Goal: Task Accomplishment & Management: Manage account settings

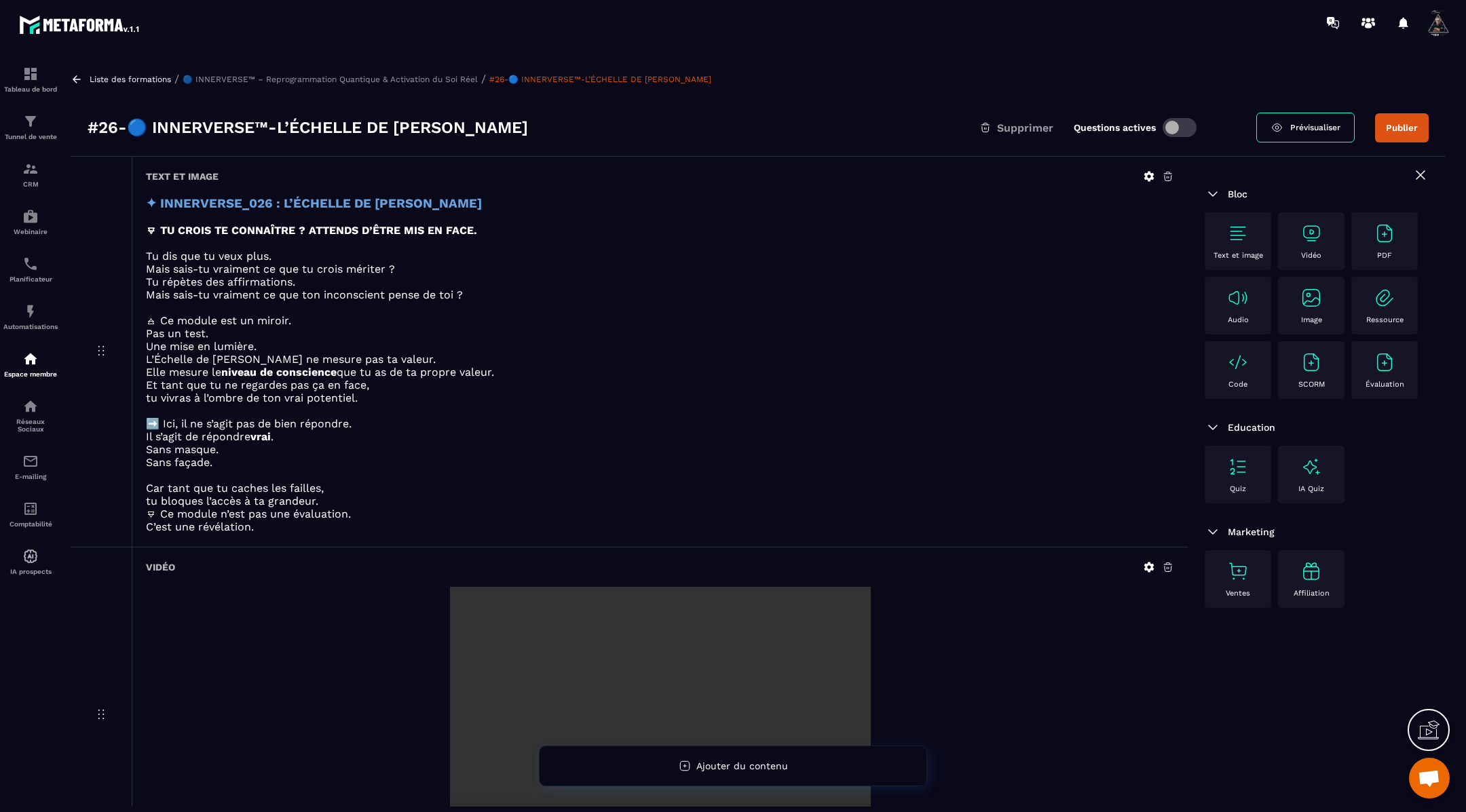
click at [1401, 131] on button "Publier" at bounding box center [1401, 128] width 54 height 29
click at [80, 76] on icon at bounding box center [76, 79] width 12 height 12
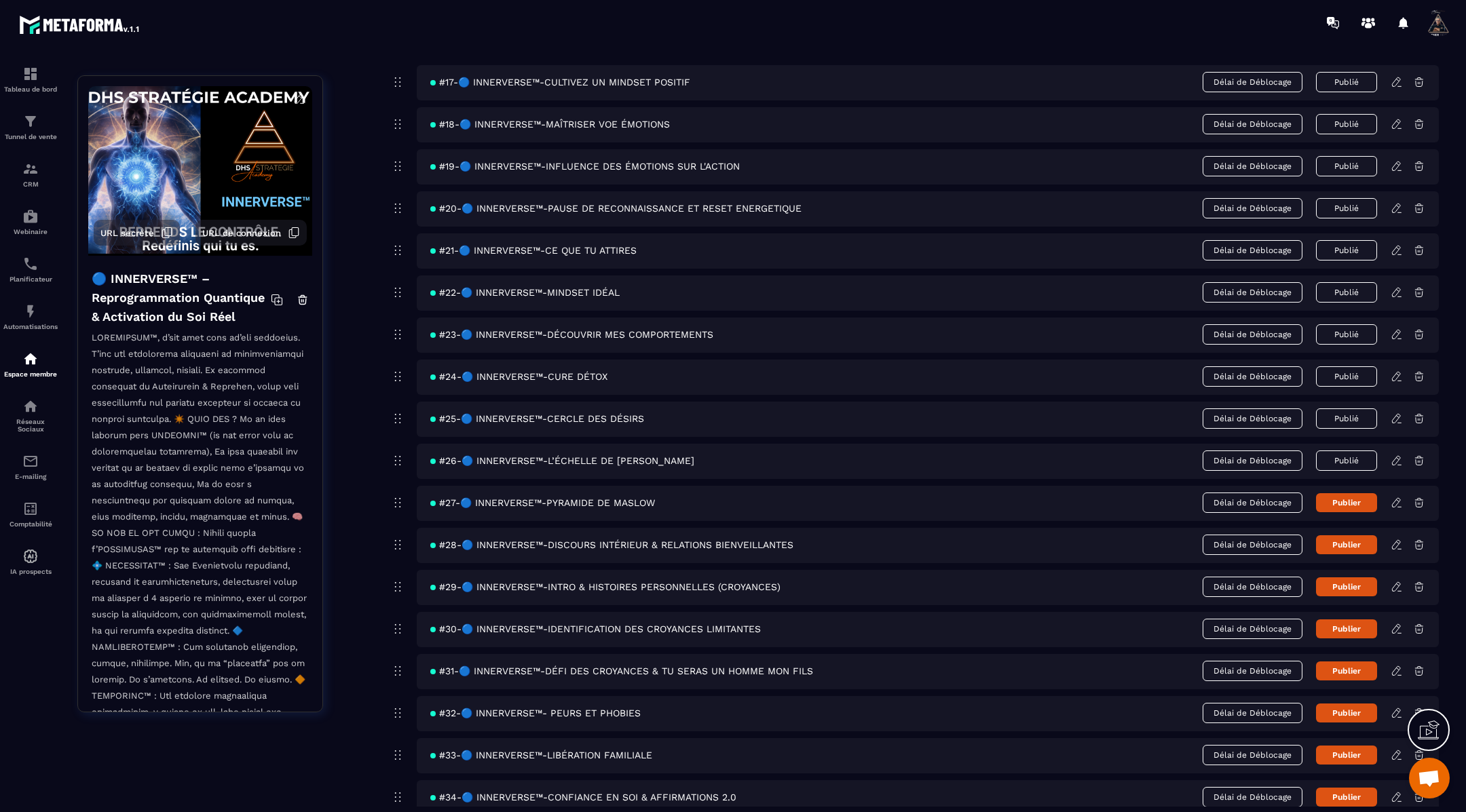
scroll to position [942, 0]
